Goal: Ask a question

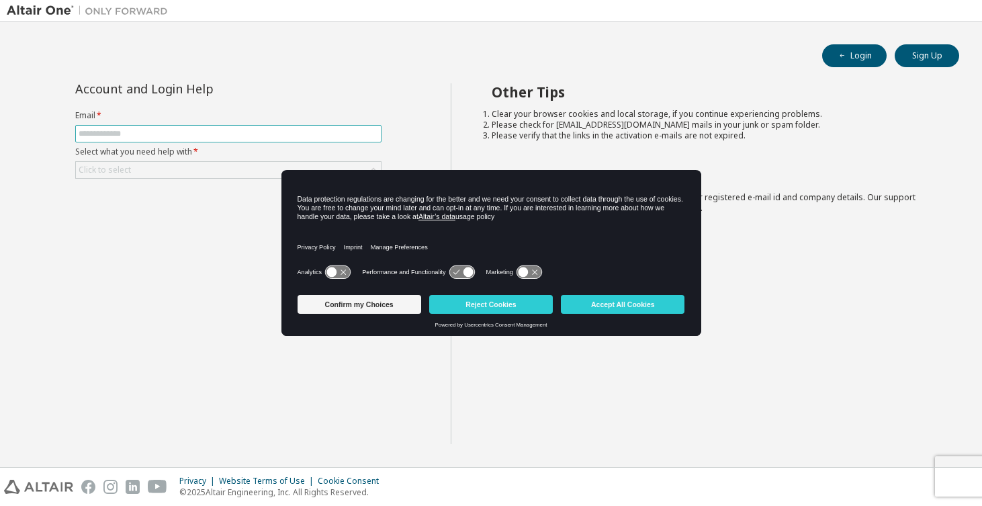
click at [257, 136] on input "text" at bounding box center [228, 133] width 299 height 11
click at [482, 314] on div "Confirm my Choices Reject Cookies Accept All Cookies" at bounding box center [490, 305] width 387 height 32
click at [482, 305] on button "Reject Cookies" at bounding box center [491, 304] width 124 height 19
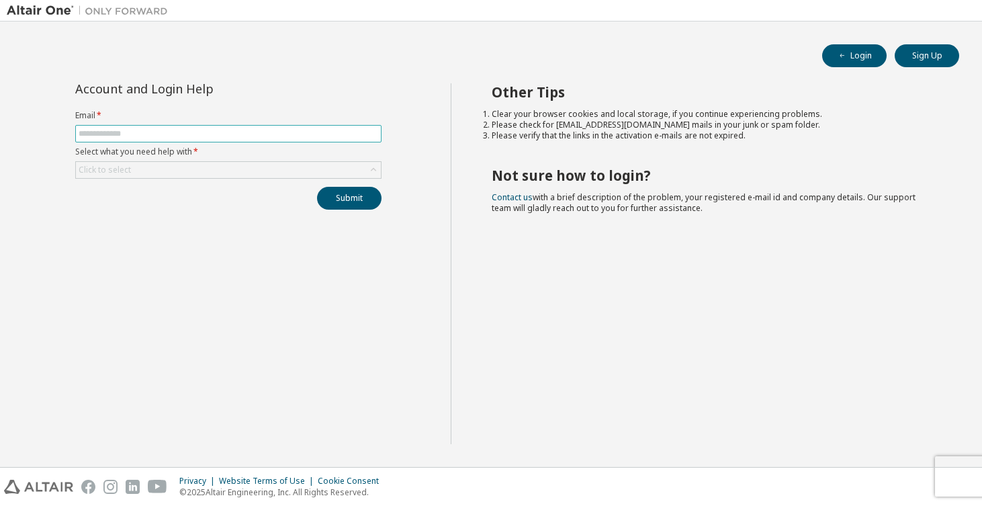
click at [156, 136] on input "text" at bounding box center [228, 133] width 299 height 11
type input "*"
type input "**********"
click at [206, 183] on div "**********" at bounding box center [228, 146] width 322 height 126
click at [229, 171] on div "Click to select" at bounding box center [228, 170] width 305 height 16
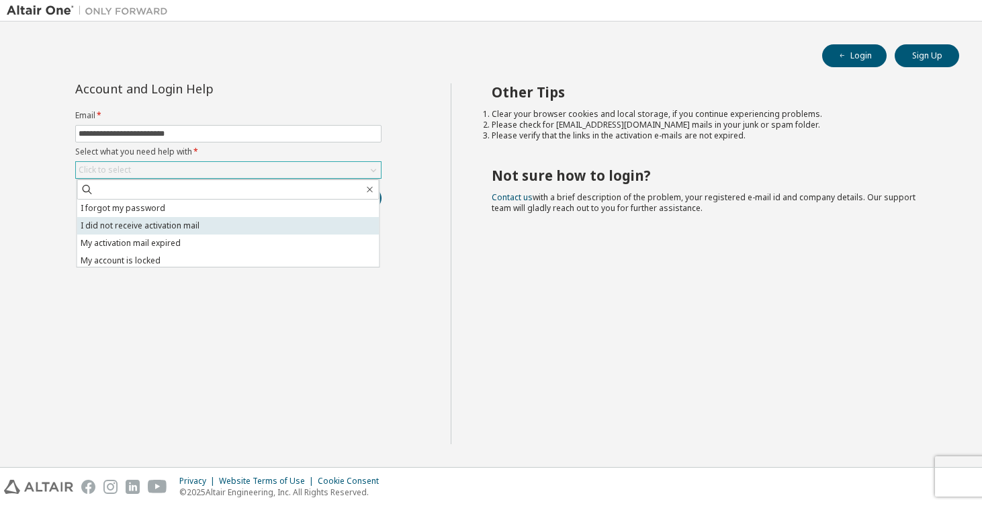
click at [224, 222] on li "I did not receive activation mail" at bounding box center [228, 225] width 302 height 17
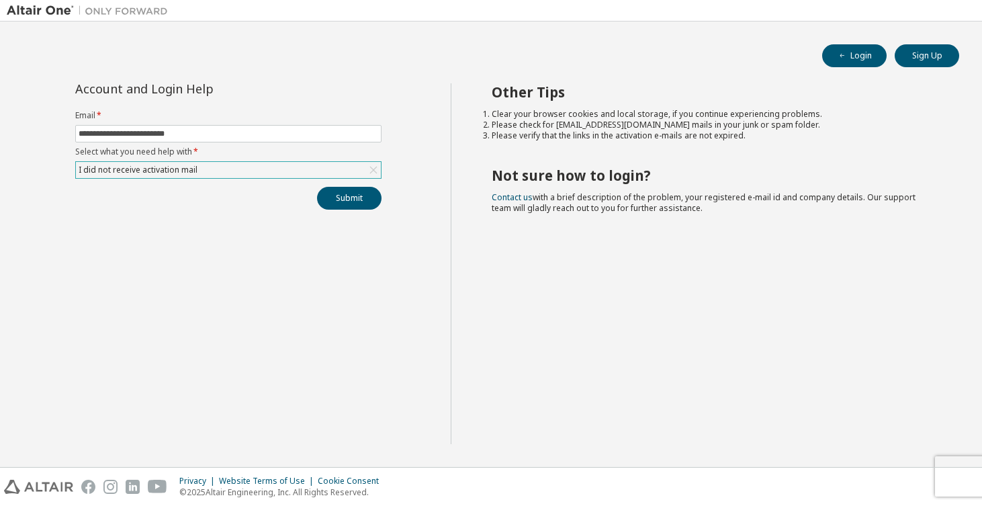
click at [228, 175] on div "I did not receive activation mail" at bounding box center [228, 170] width 305 height 16
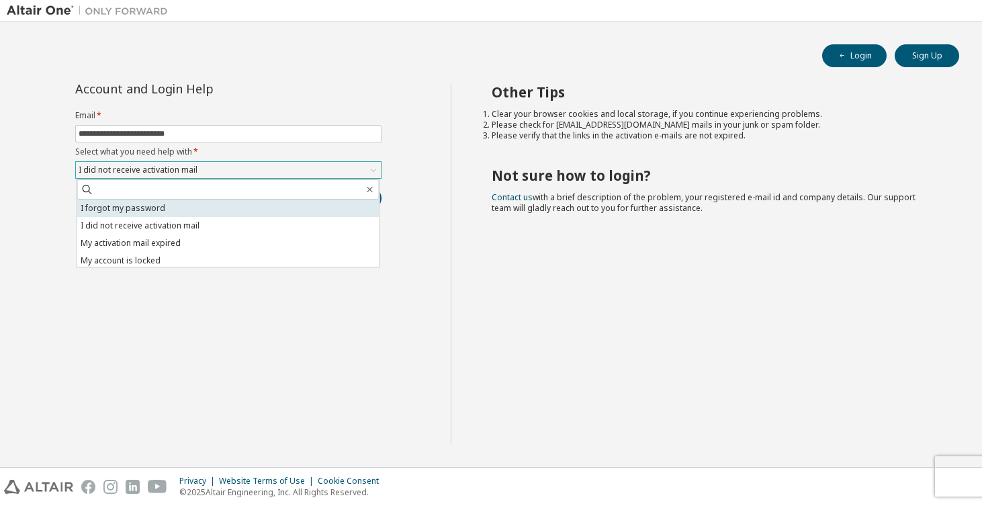
click at [221, 215] on li "I forgot my password" at bounding box center [228, 207] width 302 height 17
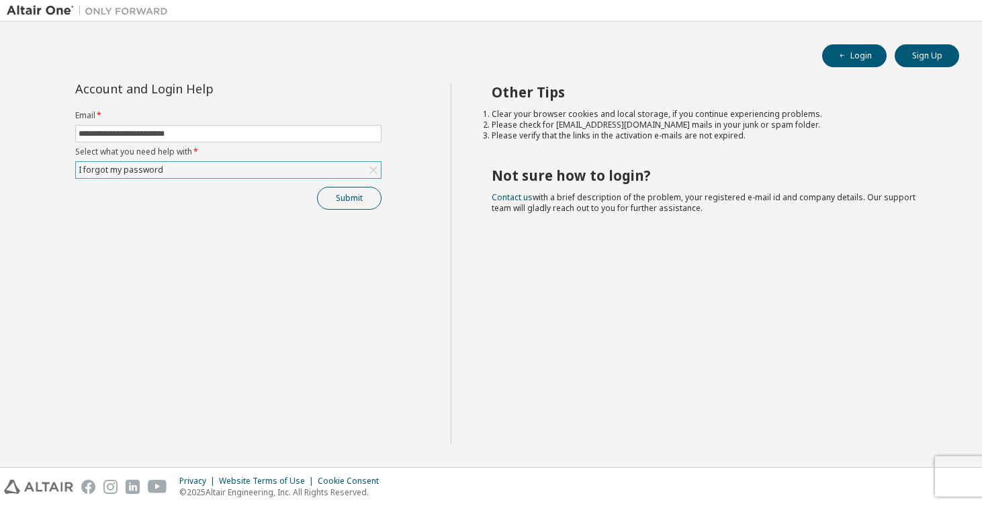
click at [355, 203] on button "Submit" at bounding box center [349, 198] width 64 height 23
